Goal: Transaction & Acquisition: Book appointment/travel/reservation

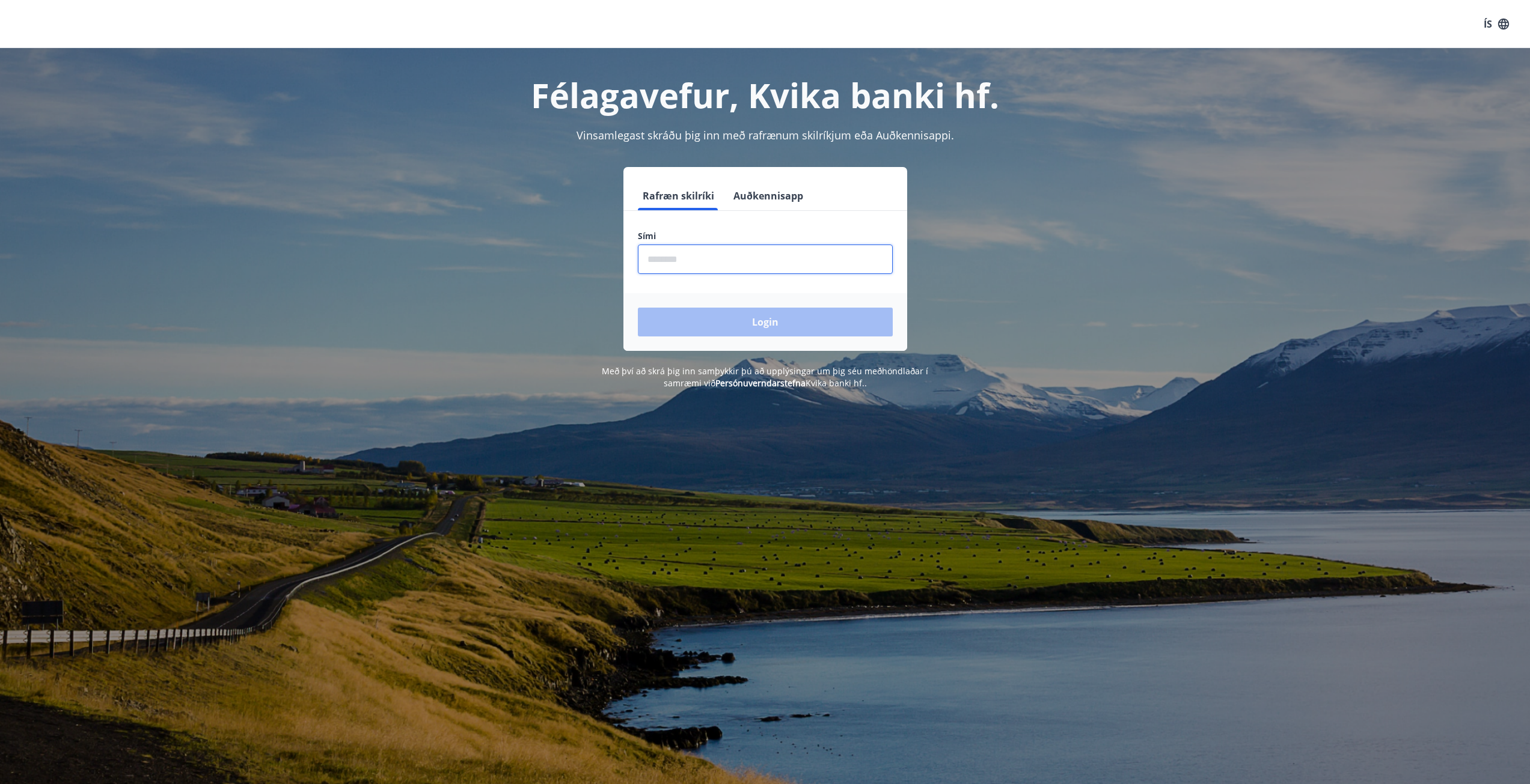
drag, startPoint x: 758, startPoint y: 254, endPoint x: 744, endPoint y: 234, distance: 24.4
click at [758, 254] on input "phone" at bounding box center [766, 259] width 255 height 30
type input "********"
click at [638, 307] on button "Login" at bounding box center [766, 322] width 255 height 29
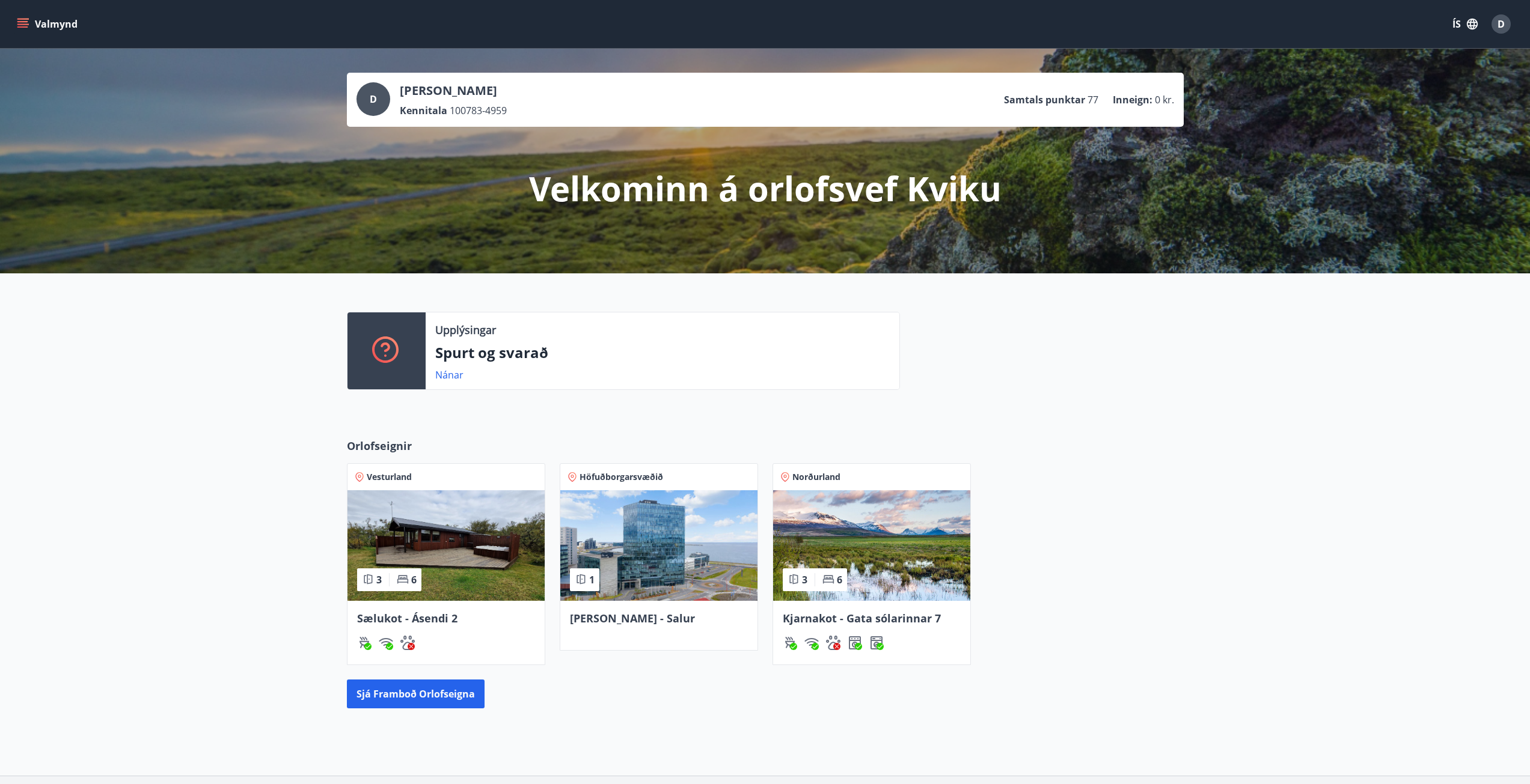
click at [655, 521] on img at bounding box center [659, 546] width 197 height 111
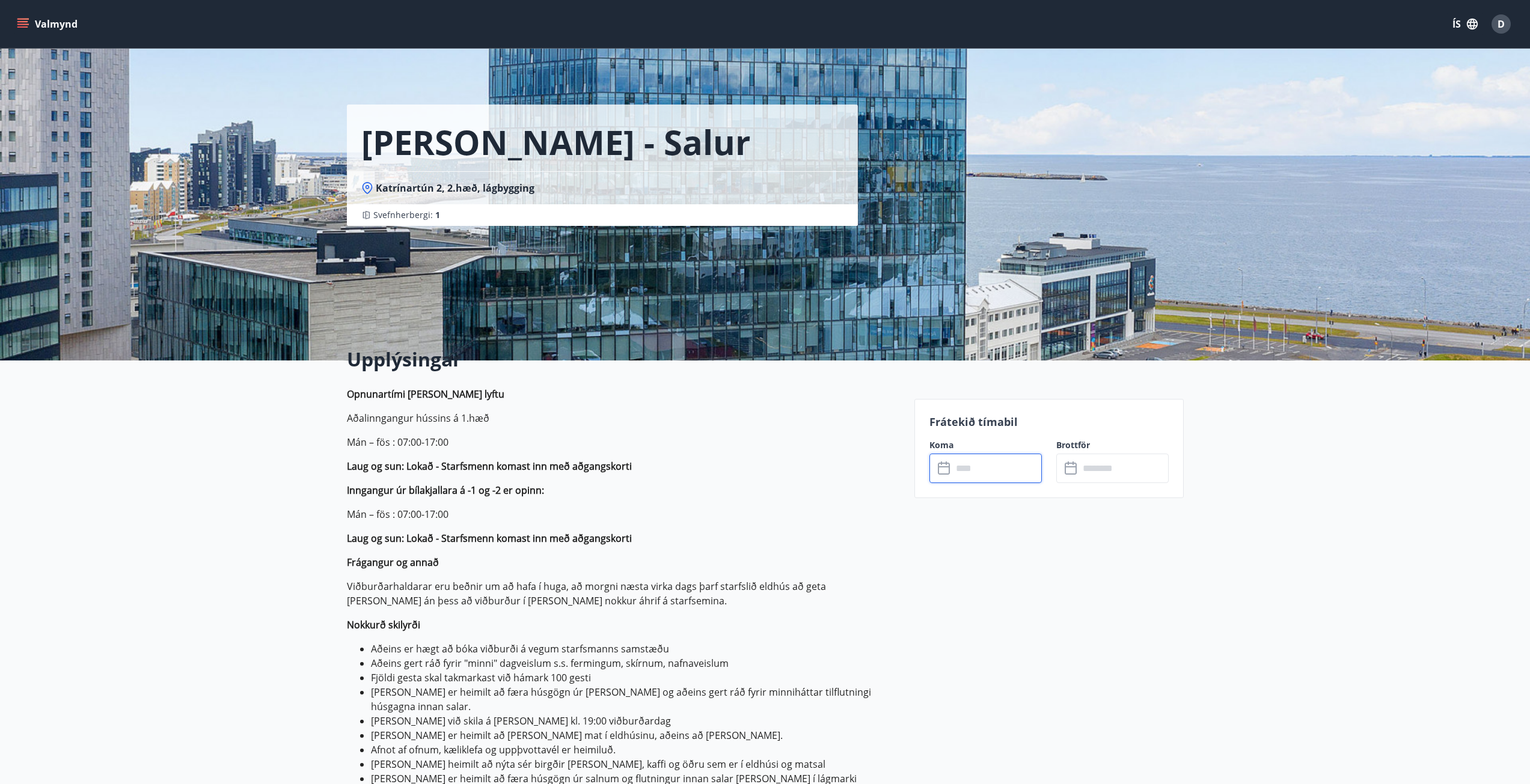
click at [992, 469] on input "text" at bounding box center [997, 469] width 89 height 30
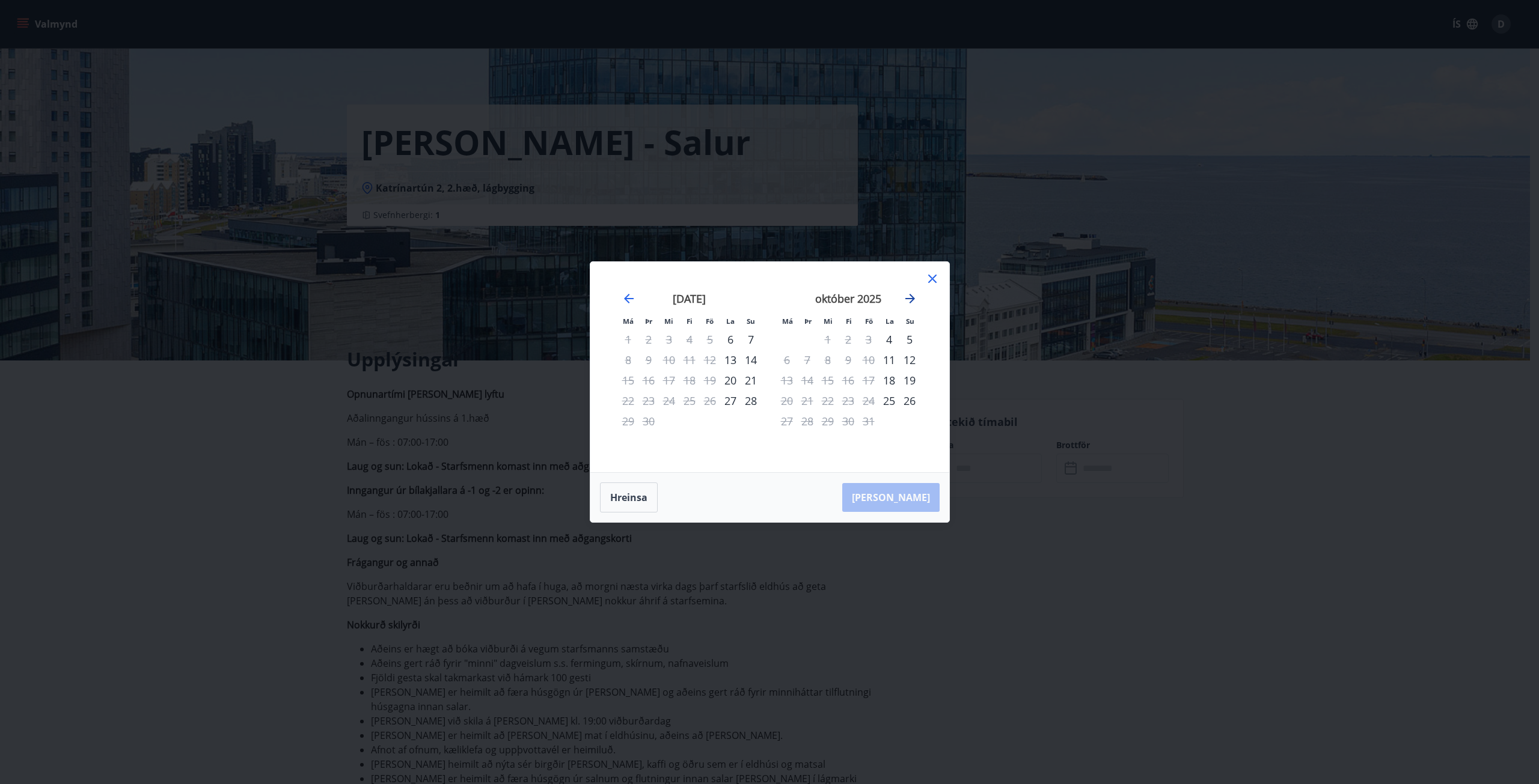
click at [906, 295] on icon "Move forward to switch to the next month." at bounding box center [910, 298] width 14 height 14
click at [914, 300] on icon "Move forward to switch to the next month." at bounding box center [910, 298] width 14 height 14
click at [914, 298] on icon "Move forward to switch to the next month." at bounding box center [910, 299] width 9 height 9
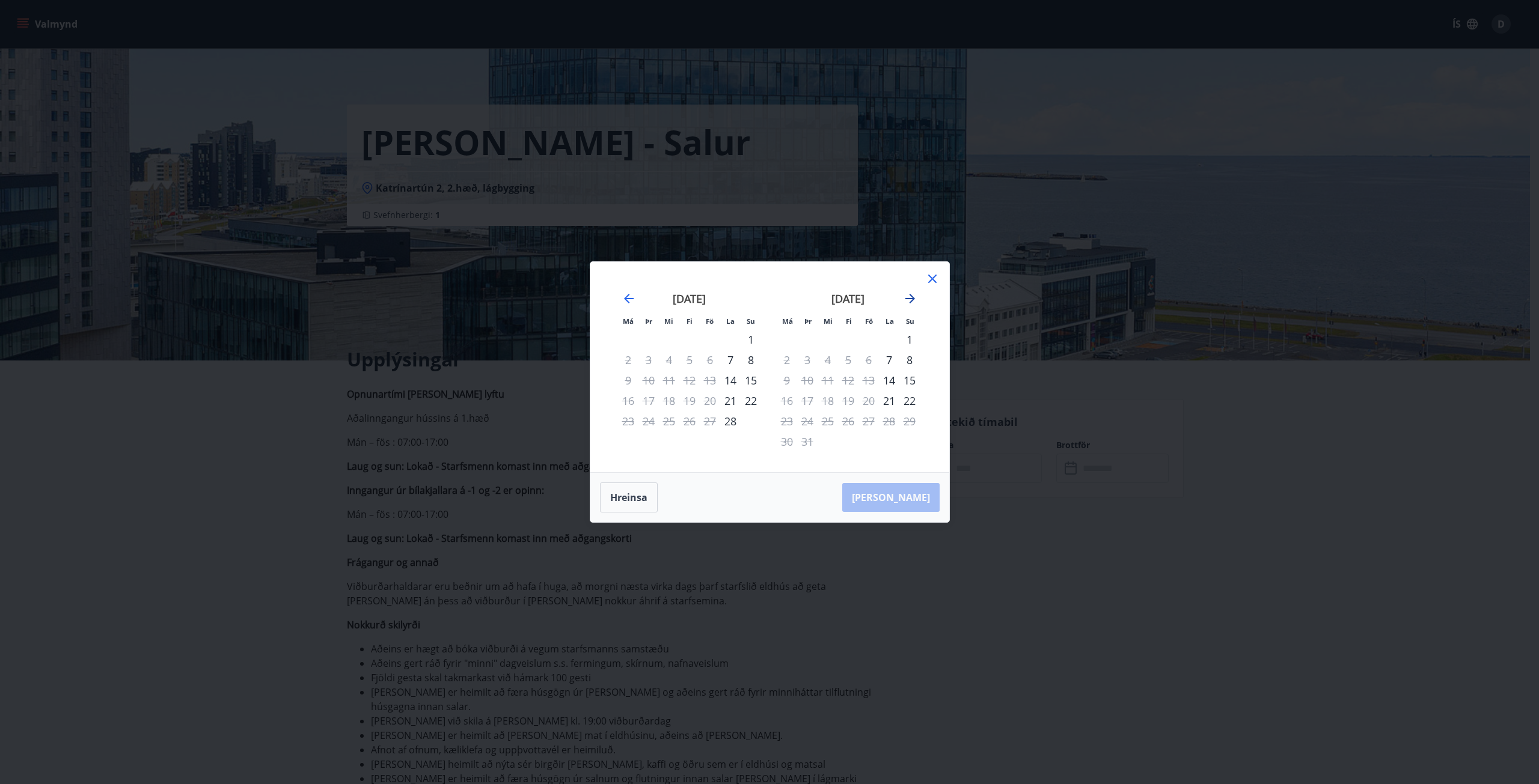
click at [911, 301] on icon "Move forward to switch to the next month." at bounding box center [910, 299] width 9 height 9
click at [849, 401] on div "23" at bounding box center [848, 401] width 20 height 20
click at [866, 396] on div "24" at bounding box center [868, 401] width 20 height 20
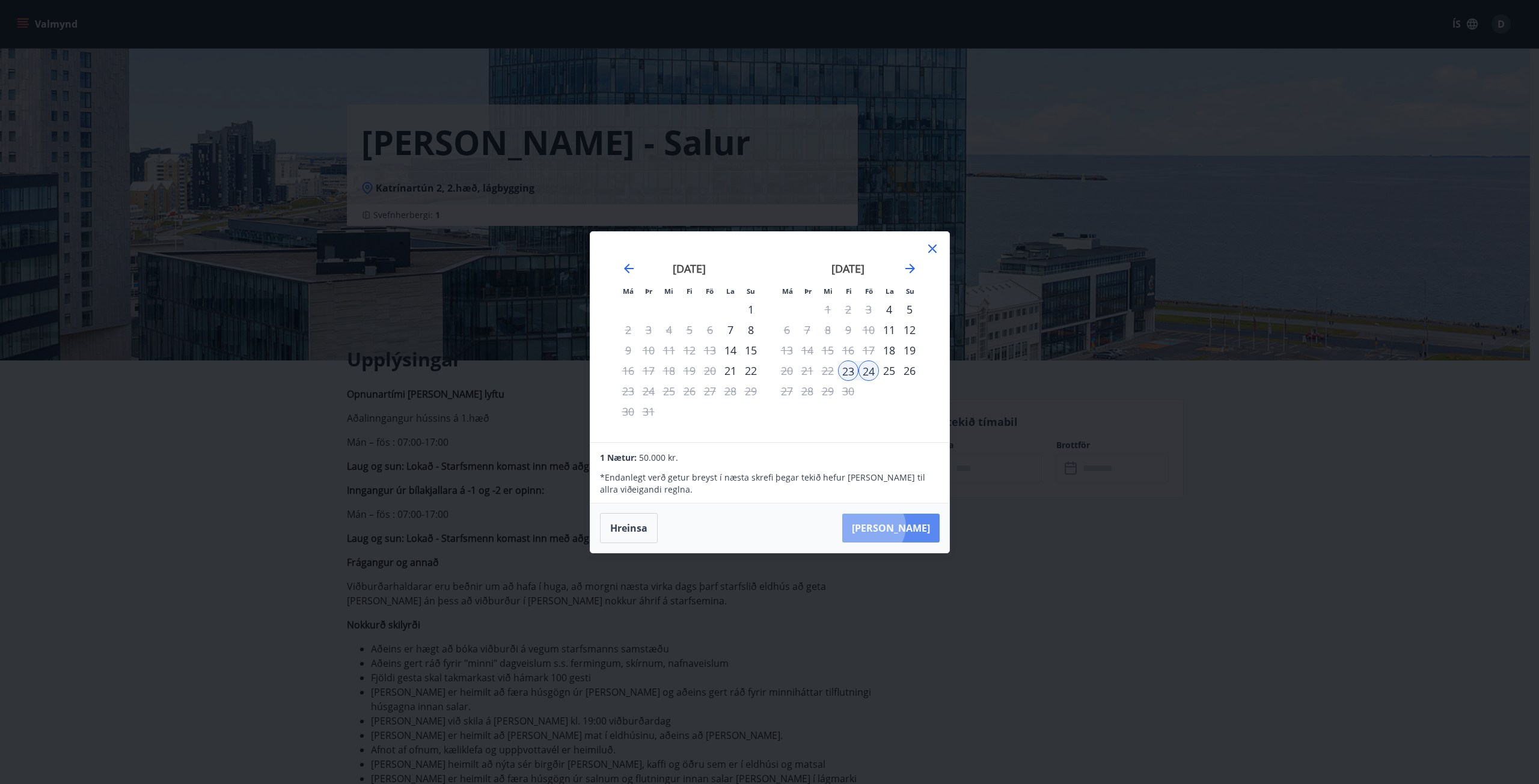
click at [910, 526] on button "Taka Frá" at bounding box center [890, 528] width 97 height 29
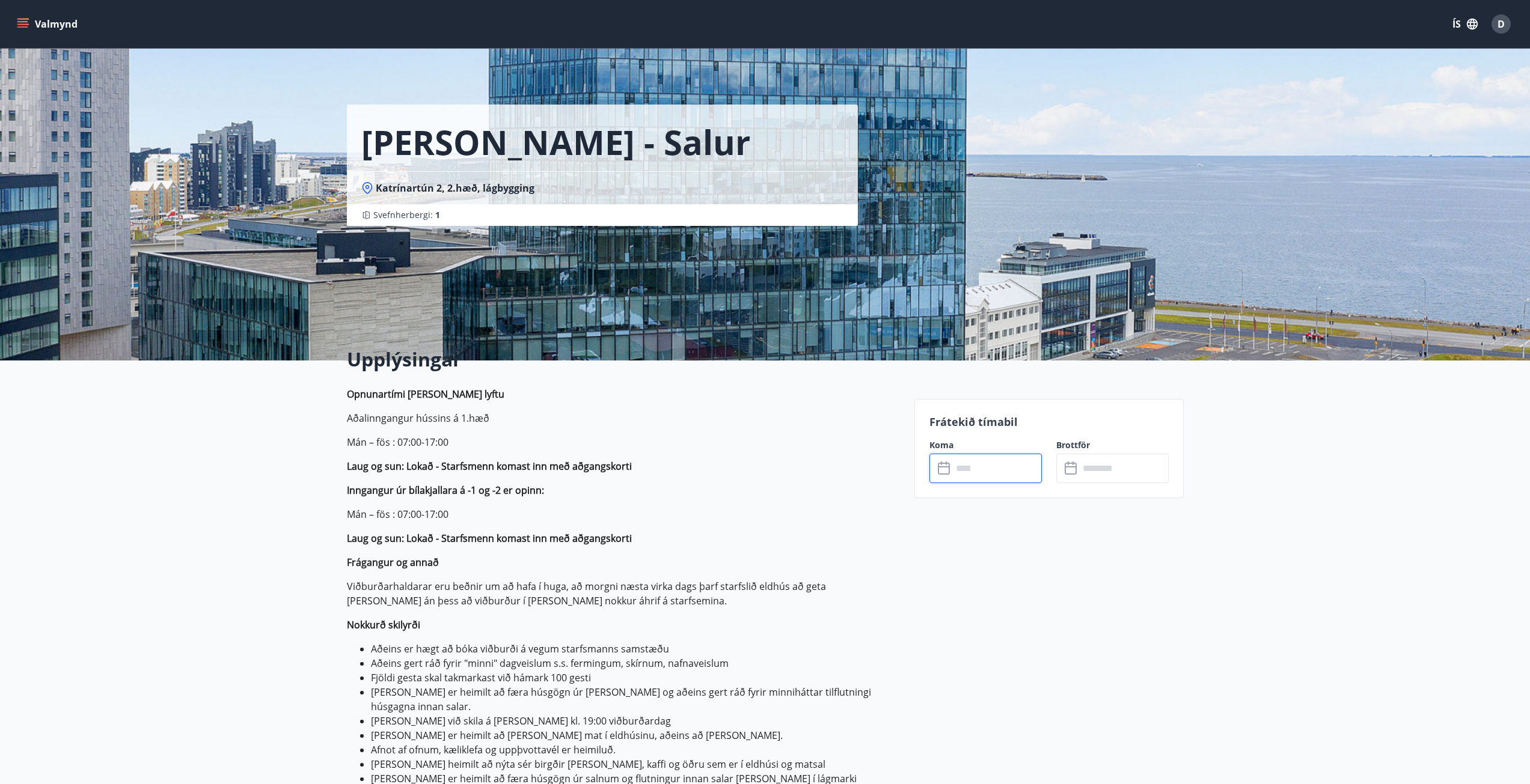
type input "******"
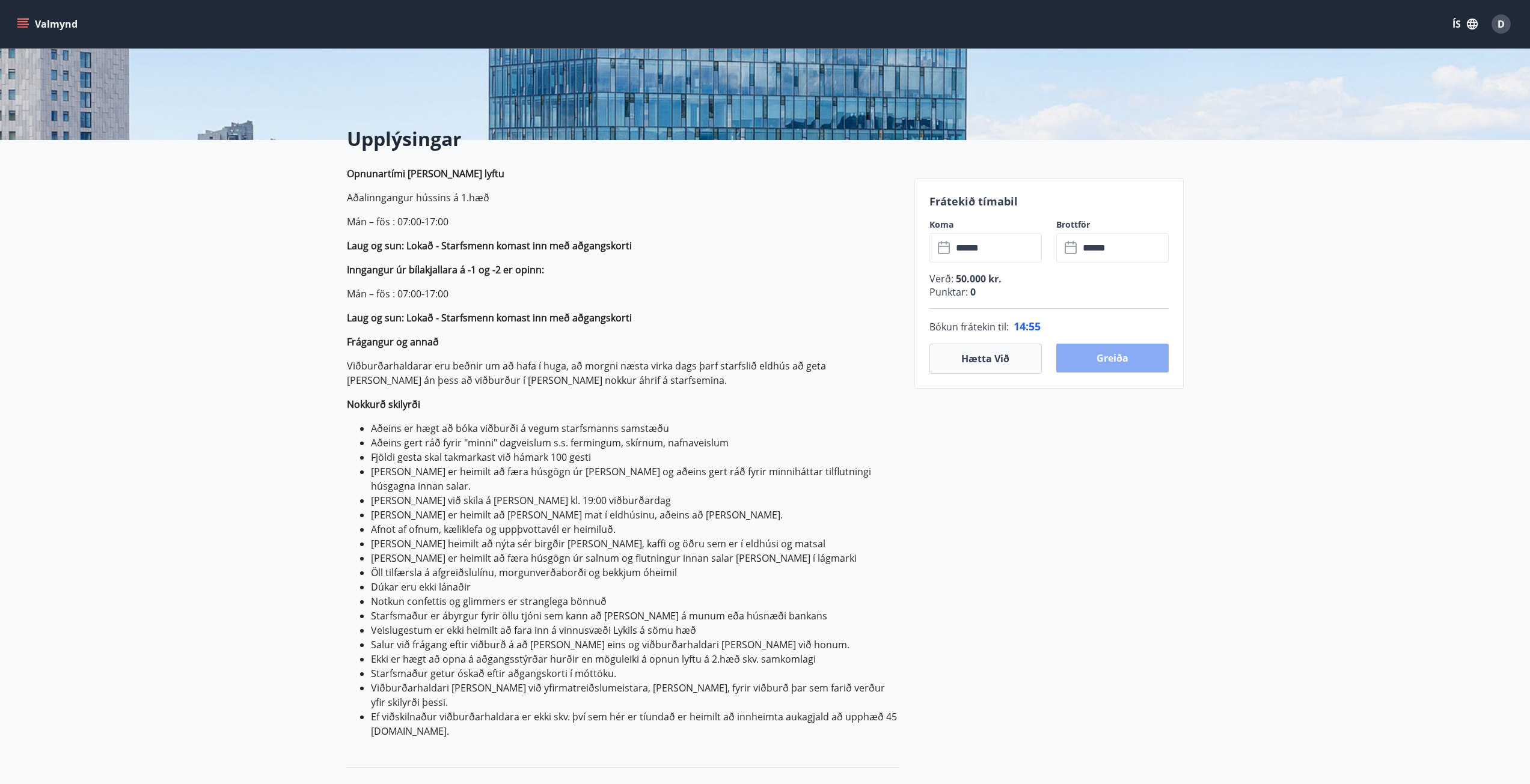
click at [1123, 361] on button "Greiða" at bounding box center [1112, 358] width 112 height 29
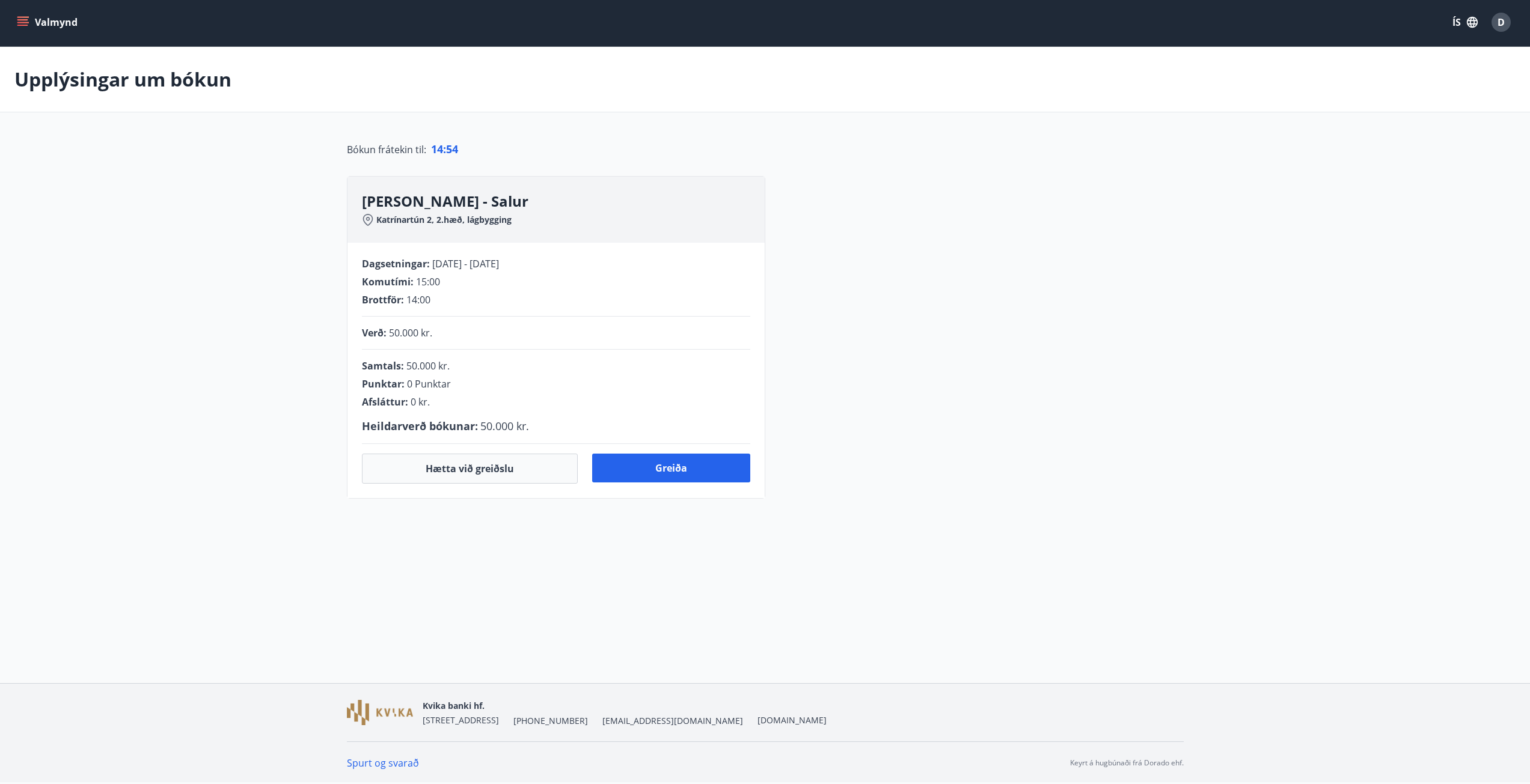
scroll to position [11, 0]
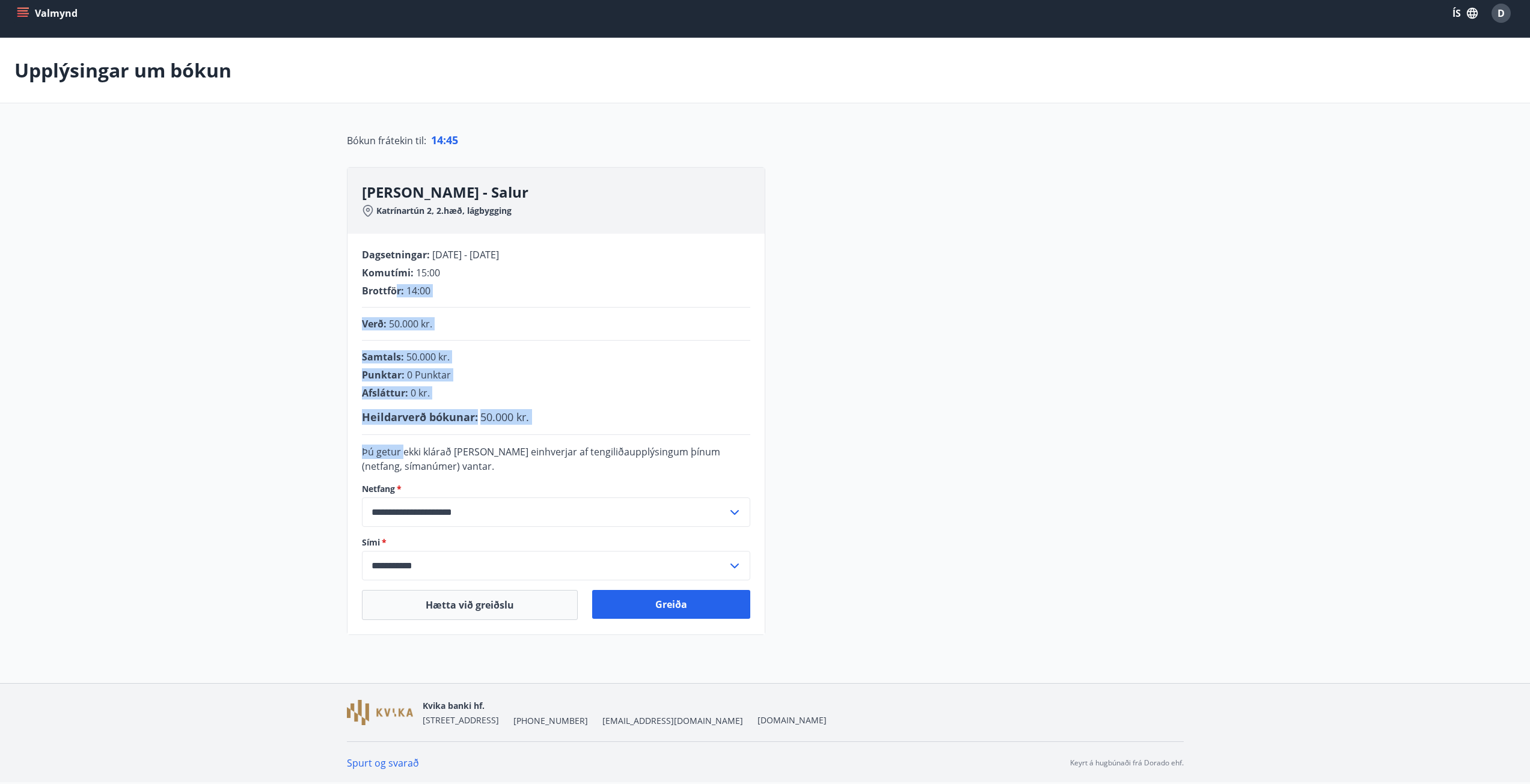
drag, startPoint x: 405, startPoint y: 446, endPoint x: 399, endPoint y: 286, distance: 160.1
click at [399, 289] on div "**********" at bounding box center [555, 434] width 417 height 401
click at [399, 286] on span "Brottför :" at bounding box center [383, 291] width 42 height 13
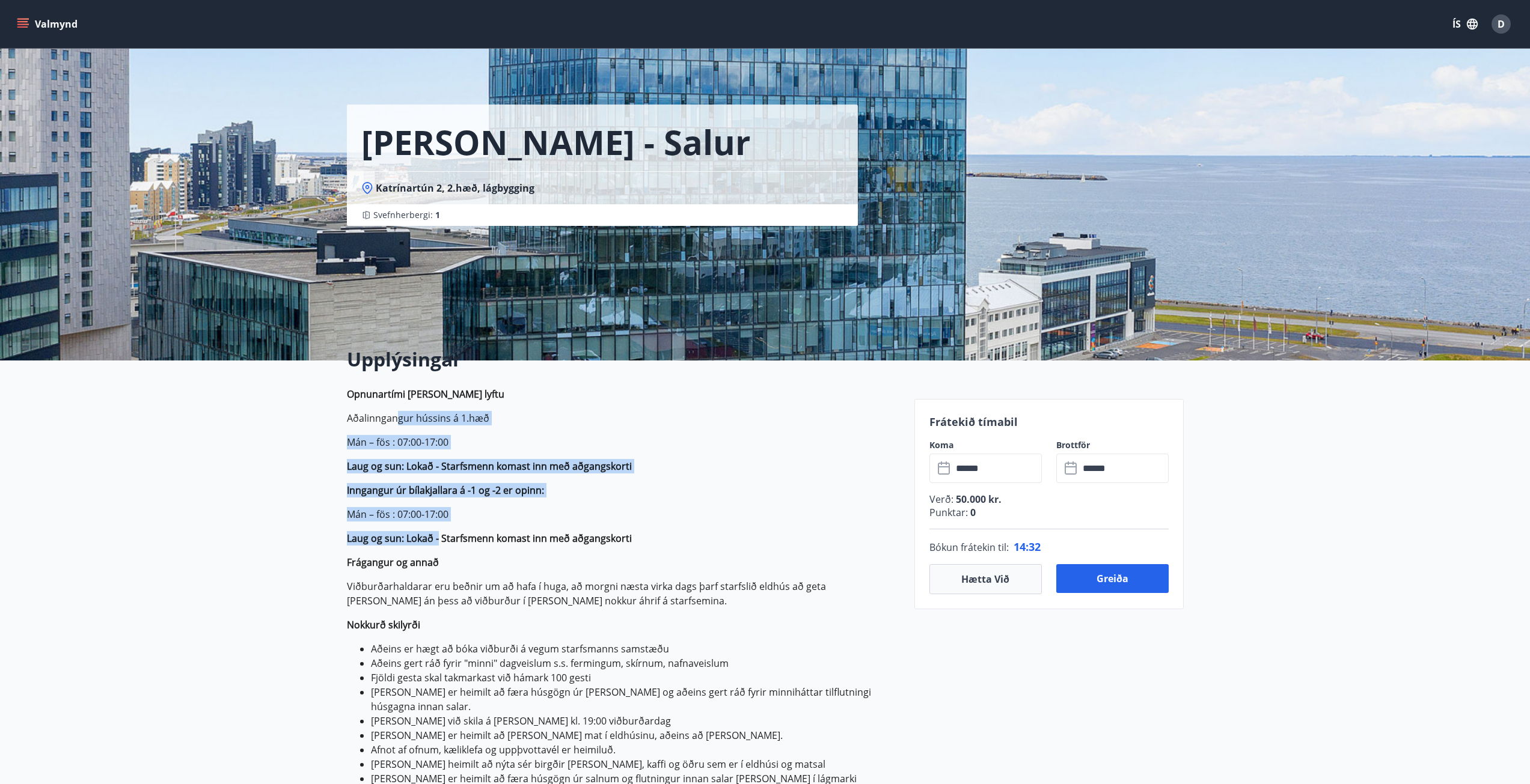
drag, startPoint x: 437, startPoint y: 536, endPoint x: 394, endPoint y: 422, distance: 121.8
click at [394, 422] on p "Opnunartími húss og lyftu Aðalinngangur hússins á 1.hæð Mán – fös : 07:00-17:00…" at bounding box center [624, 673] width 553 height 572
click at [394, 422] on p "Aðalinngangur hússins á 1.hæð" at bounding box center [624, 418] width 553 height 14
